Goal: Task Accomplishment & Management: Use online tool/utility

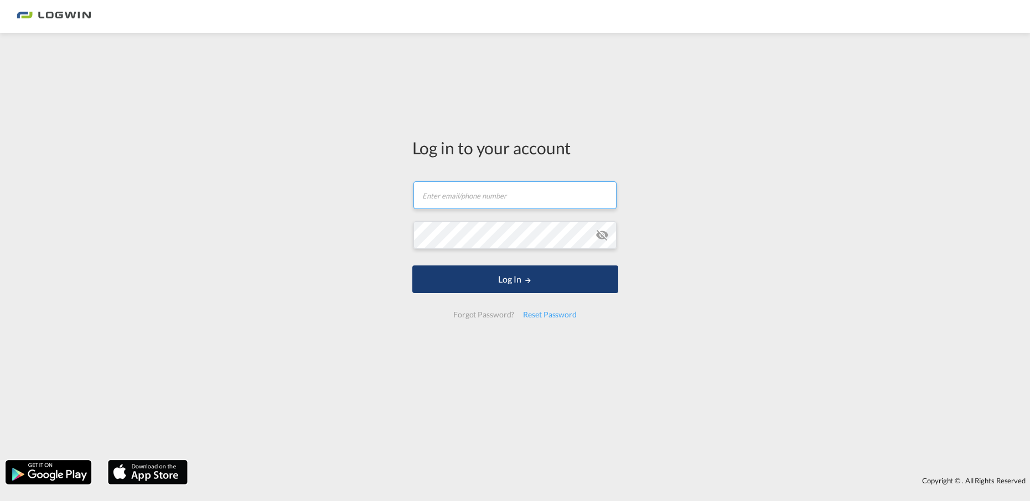
type input "[EMAIL_ADDRESS][PERSON_NAME][DOMAIN_NAME]"
click at [546, 277] on button "Log In" at bounding box center [515, 280] width 206 height 28
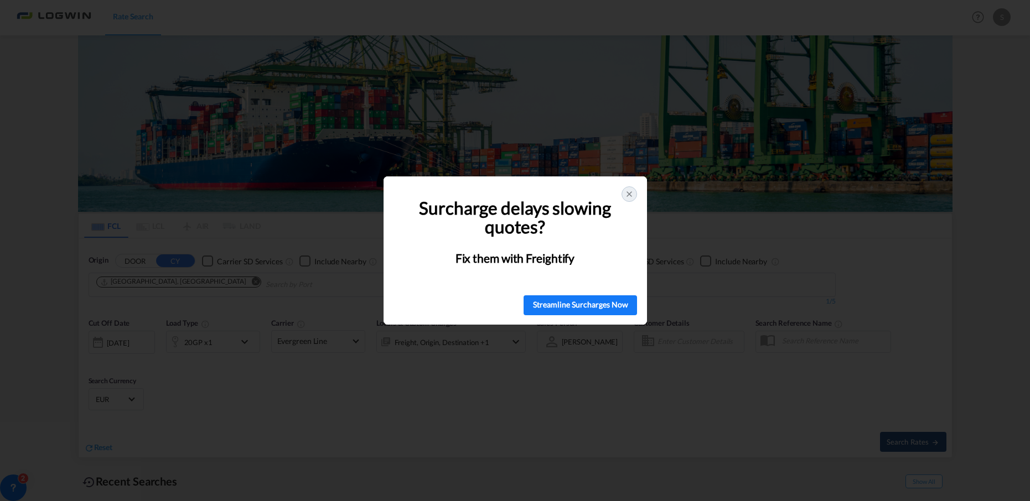
click at [634, 192] on div at bounding box center [628, 193] width 15 height 15
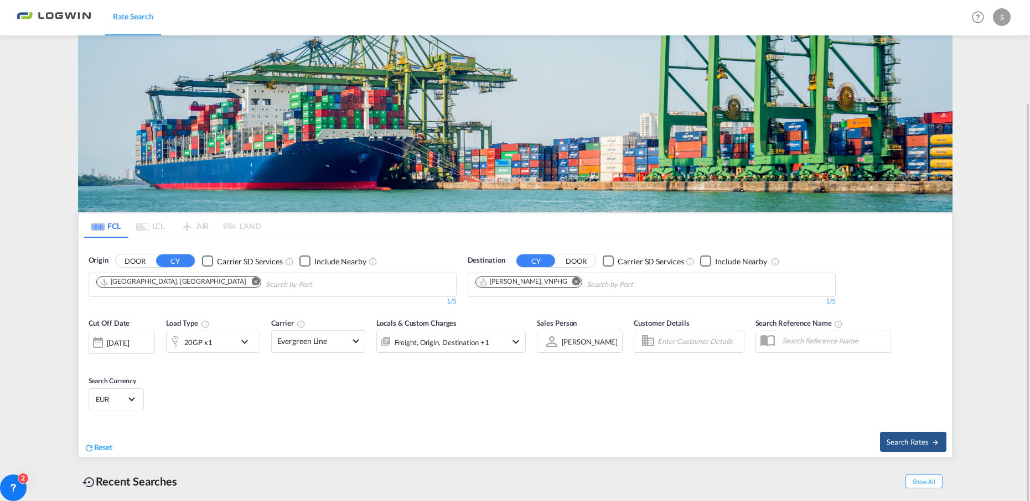
scroll to position [91, 0]
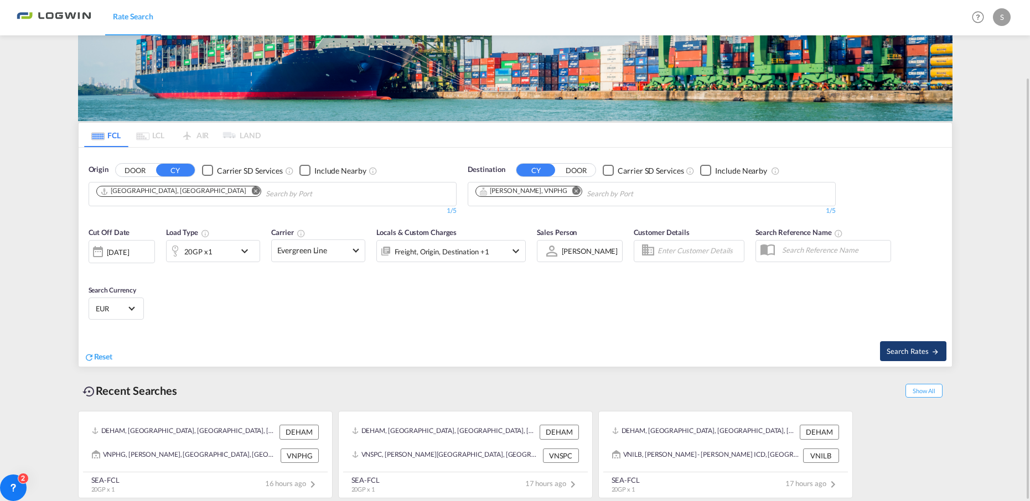
click at [912, 354] on span "Search Rates" at bounding box center [912, 351] width 53 height 9
type input "DEHAM to VNPHG / [DATE]"
